Goal: Navigation & Orientation: Find specific page/section

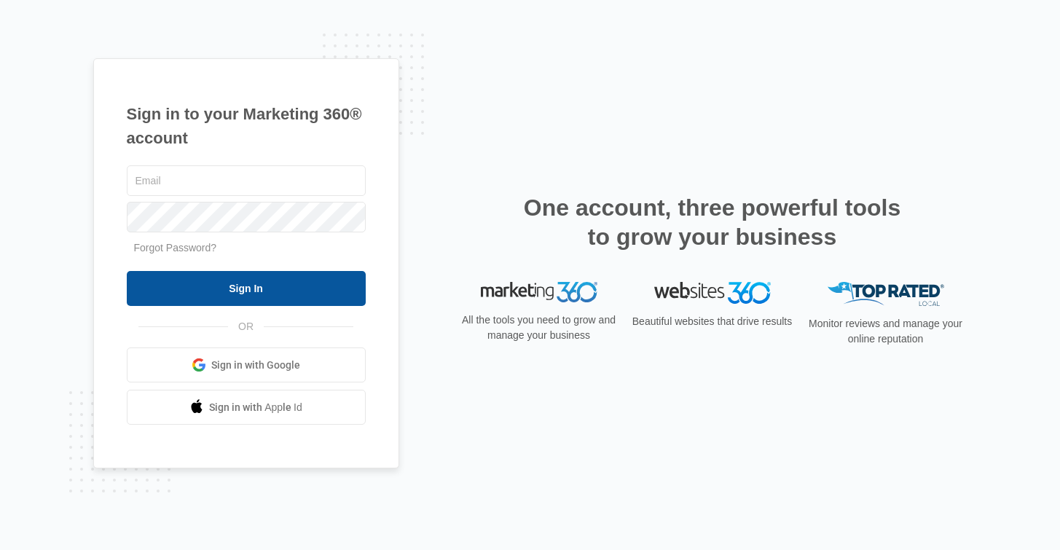
type input "[EMAIL_ADDRESS][DOMAIN_NAME]"
click at [278, 285] on input "Sign In" at bounding box center [246, 288] width 239 height 35
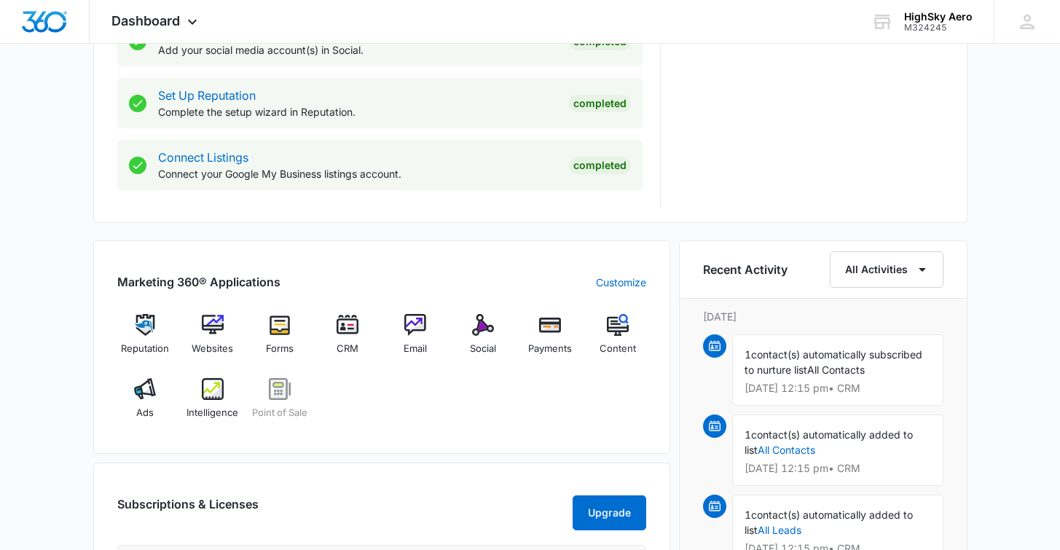
scroll to position [789, 0]
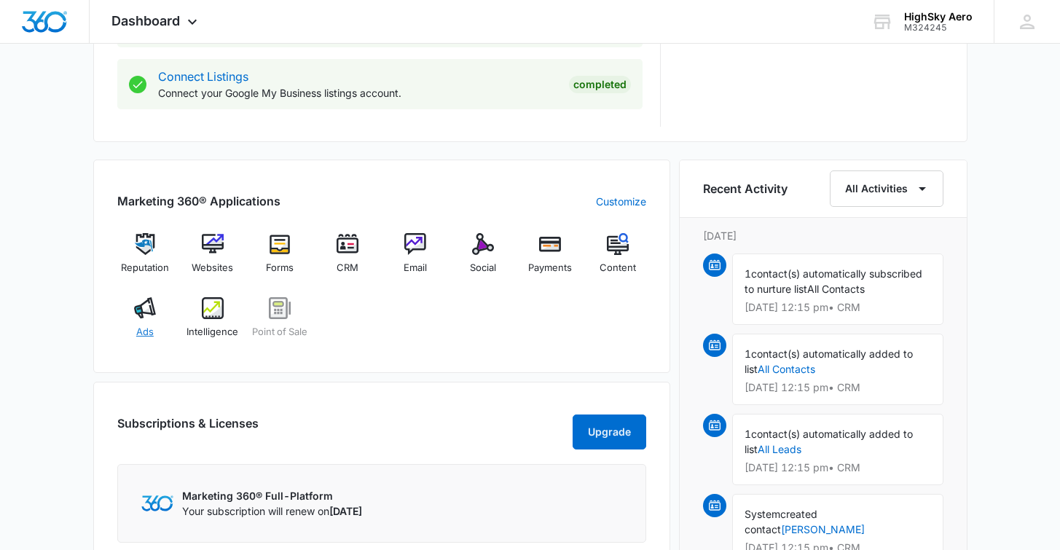
click at [136, 326] on span "Ads" at bounding box center [144, 332] width 17 height 15
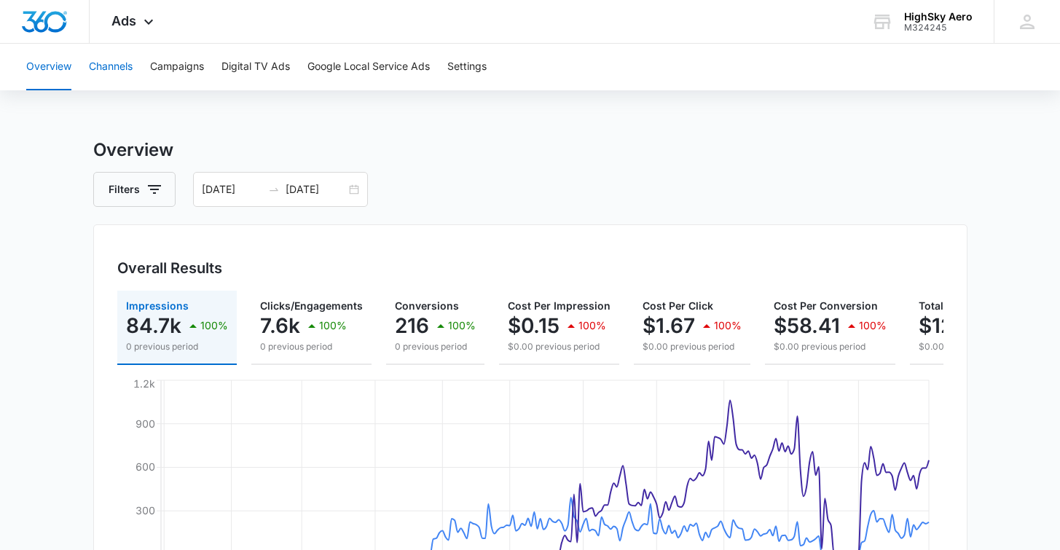
click at [125, 74] on button "Channels" at bounding box center [111, 67] width 44 height 47
click at [170, 71] on button "Campaigns" at bounding box center [177, 67] width 54 height 47
click at [245, 67] on button "Digital TV Ads" at bounding box center [255, 67] width 68 height 47
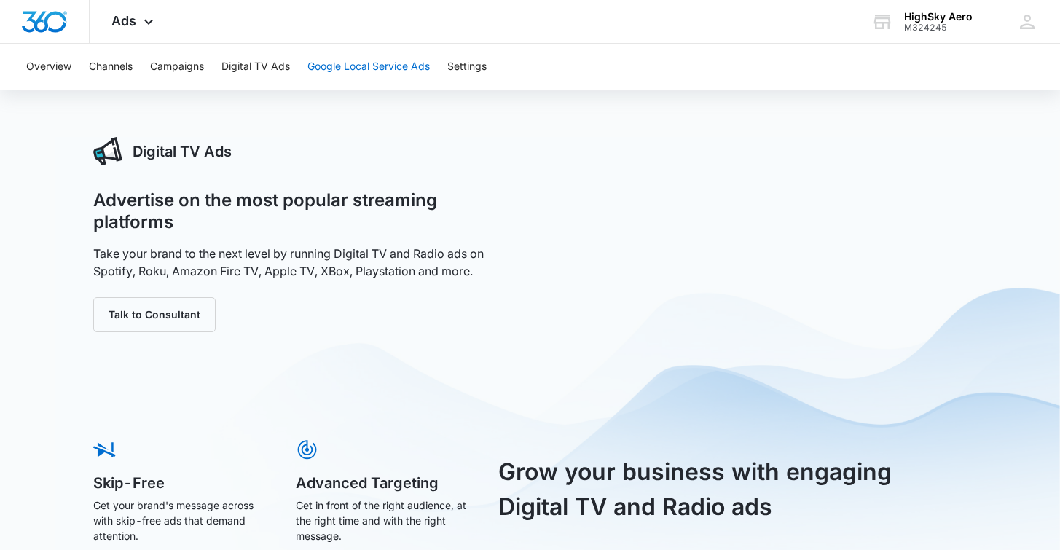
click at [371, 79] on button "Google Local Service Ads" at bounding box center [368, 67] width 122 height 47
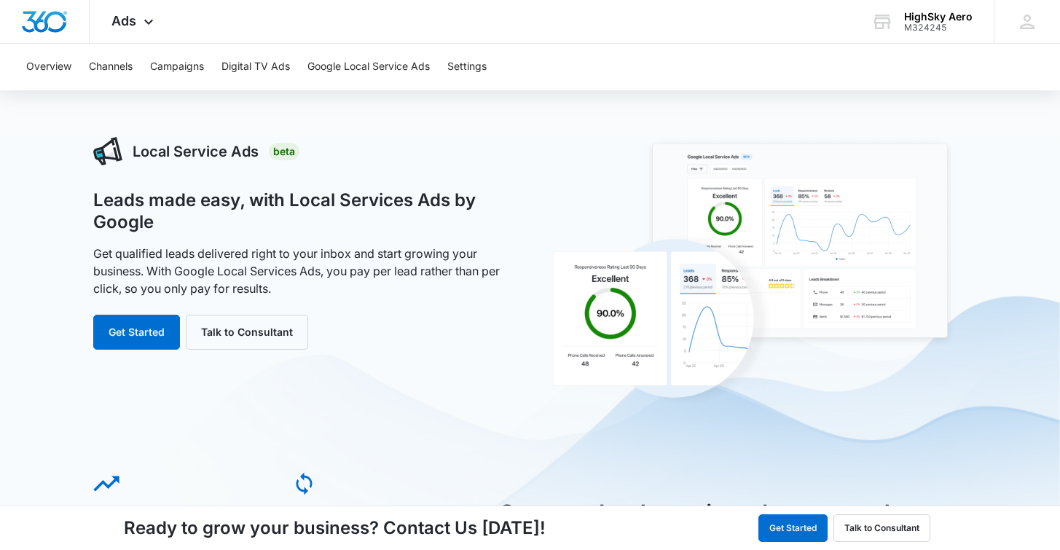
click at [437, 63] on div "Overview Channels Campaigns Digital TV Ads Google Local Service Ads Settings" at bounding box center [529, 67] width 1025 height 47
click at [452, 64] on button "Settings" at bounding box center [466, 67] width 39 height 47
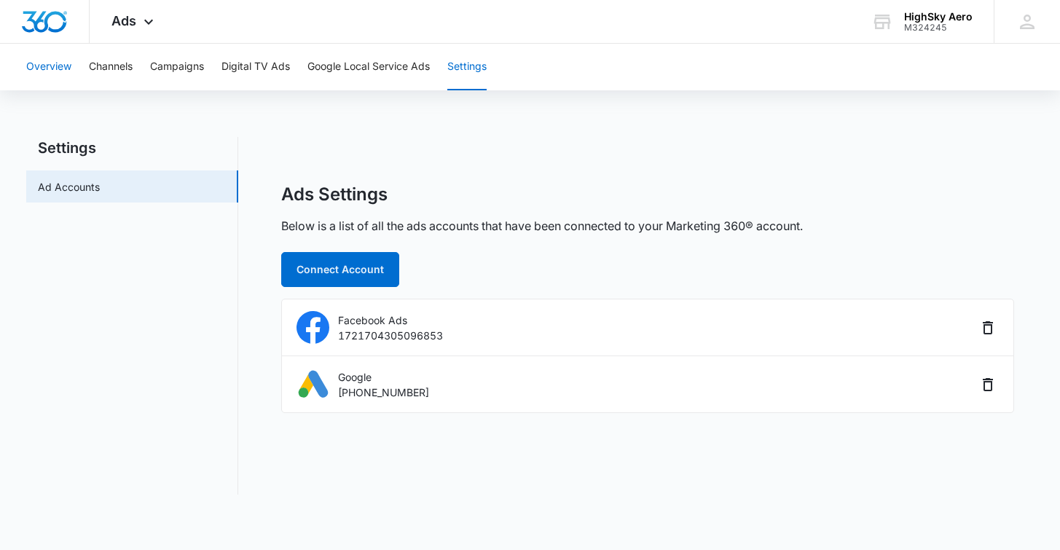
click at [33, 68] on button "Overview" at bounding box center [48, 67] width 45 height 47
